Goal: Task Accomplishment & Management: Use online tool/utility

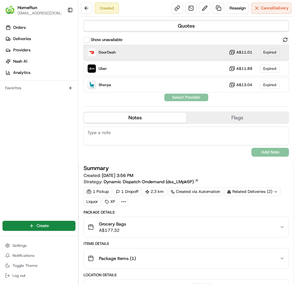
click at [149, 50] on div "DoorDash A$11.01 Expired" at bounding box center [186, 52] width 206 height 15
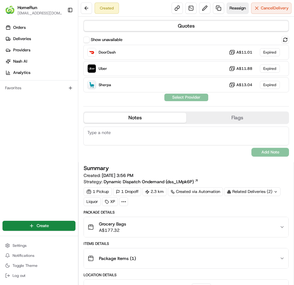
click at [231, 10] on span "Reassign" at bounding box center [238, 8] width 16 height 6
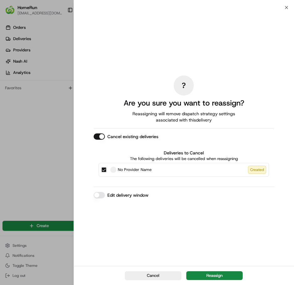
click at [116, 171] on div "No Provider Name" at bounding box center [130, 170] width 41 height 6
click at [106, 171] on button "No Provider Name Created" at bounding box center [103, 169] width 5 height 5
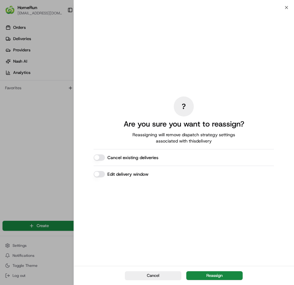
click at [102, 160] on button "Cancel existing deliveries" at bounding box center [99, 157] width 11 height 6
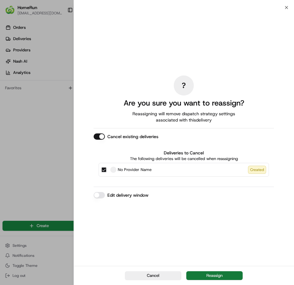
click at [220, 275] on button "Reassign" at bounding box center [214, 275] width 56 height 9
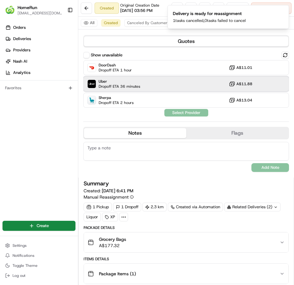
click at [159, 91] on div "Uber Dropoff ETA 36 minutes A$11.88" at bounding box center [186, 83] width 206 height 15
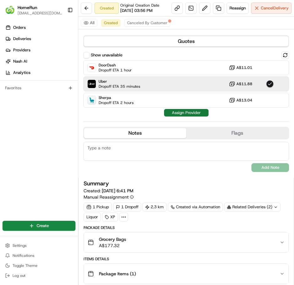
click at [171, 116] on button "Assign Provider" at bounding box center [186, 113] width 44 height 8
